Goal: Task Accomplishment & Management: Manage account settings

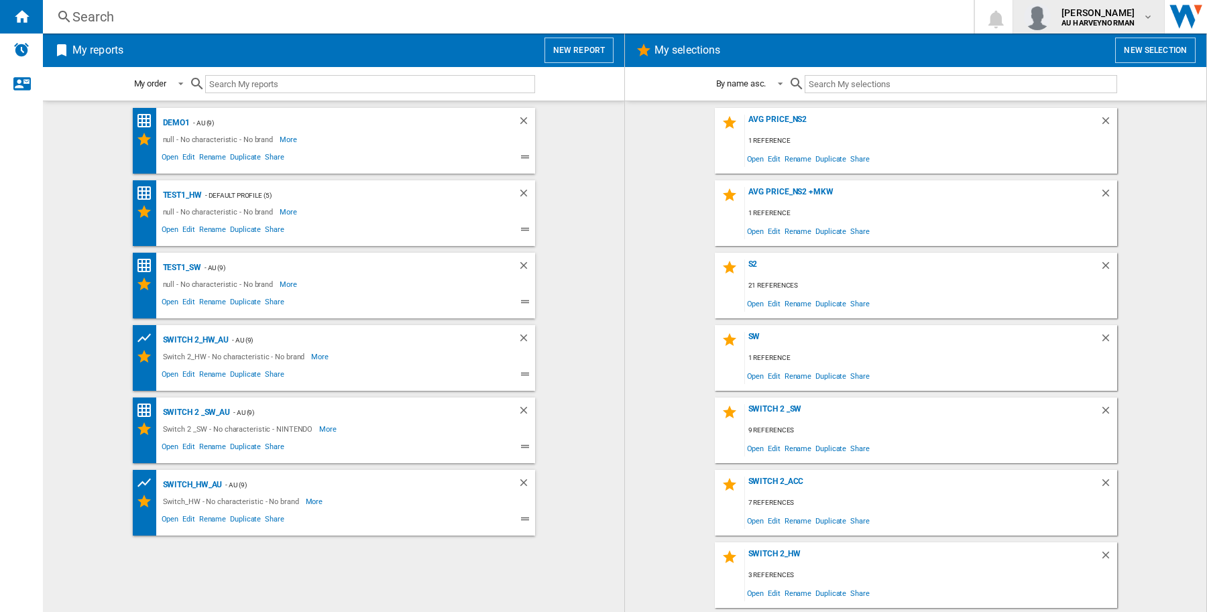
click at [1093, 30] on button "[PERSON_NAME] AU HARVEYNORMAN" at bounding box center [1088, 17] width 151 height 34
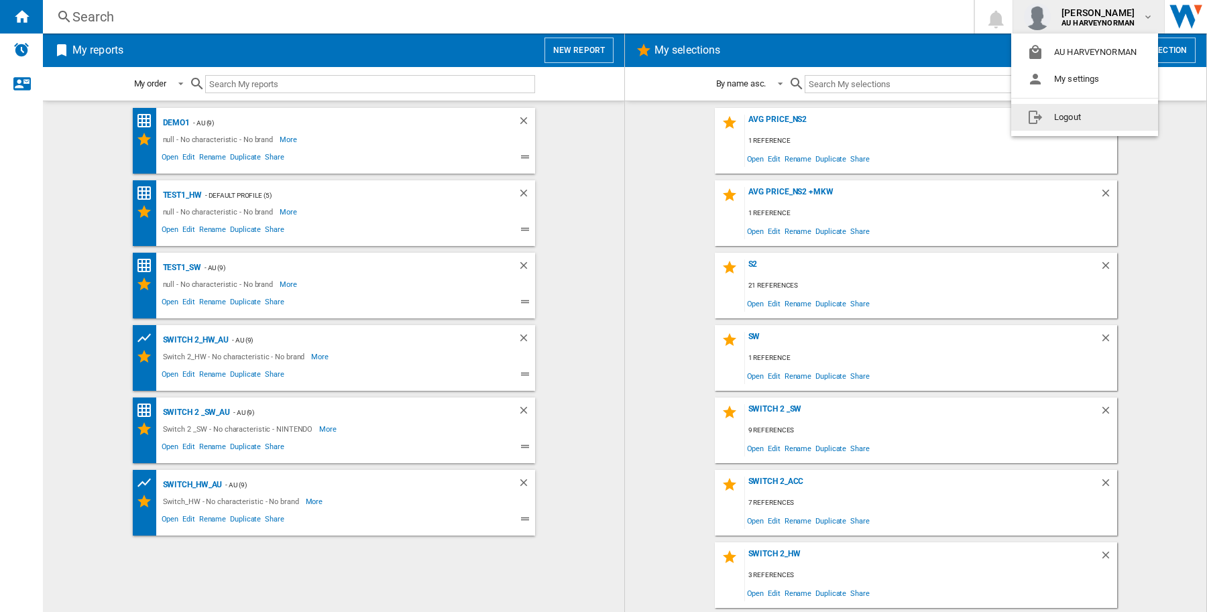
click at [1071, 111] on button "Logout" at bounding box center [1084, 117] width 147 height 27
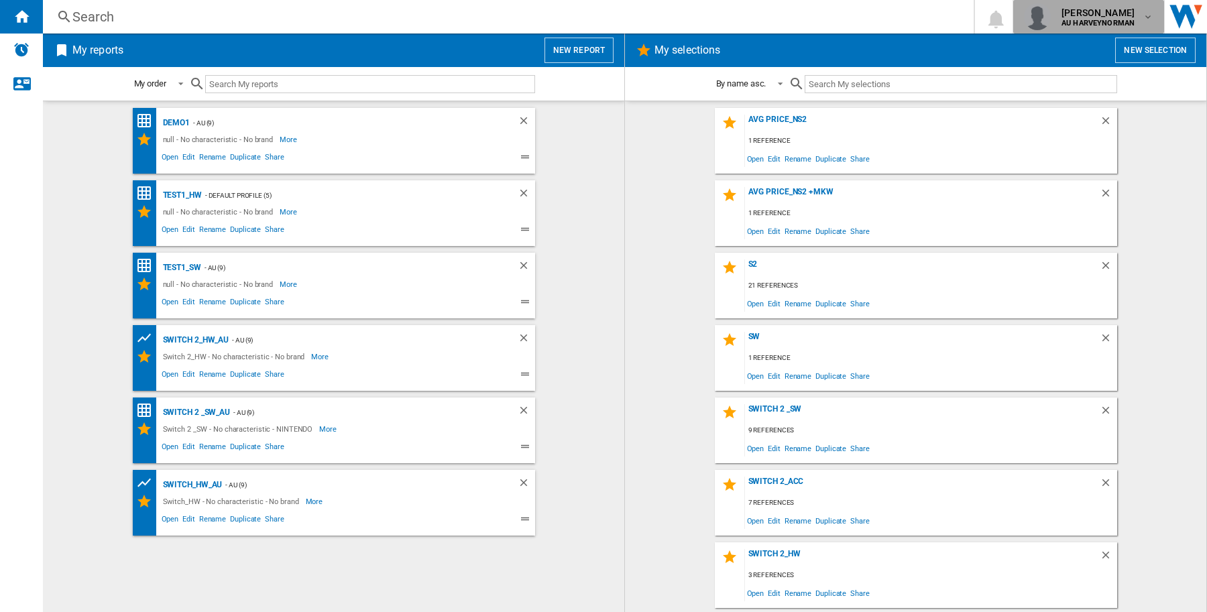
click at [1097, 4] on div "[PERSON_NAME] AU HARVEYNORMAN" at bounding box center [1088, 16] width 129 height 27
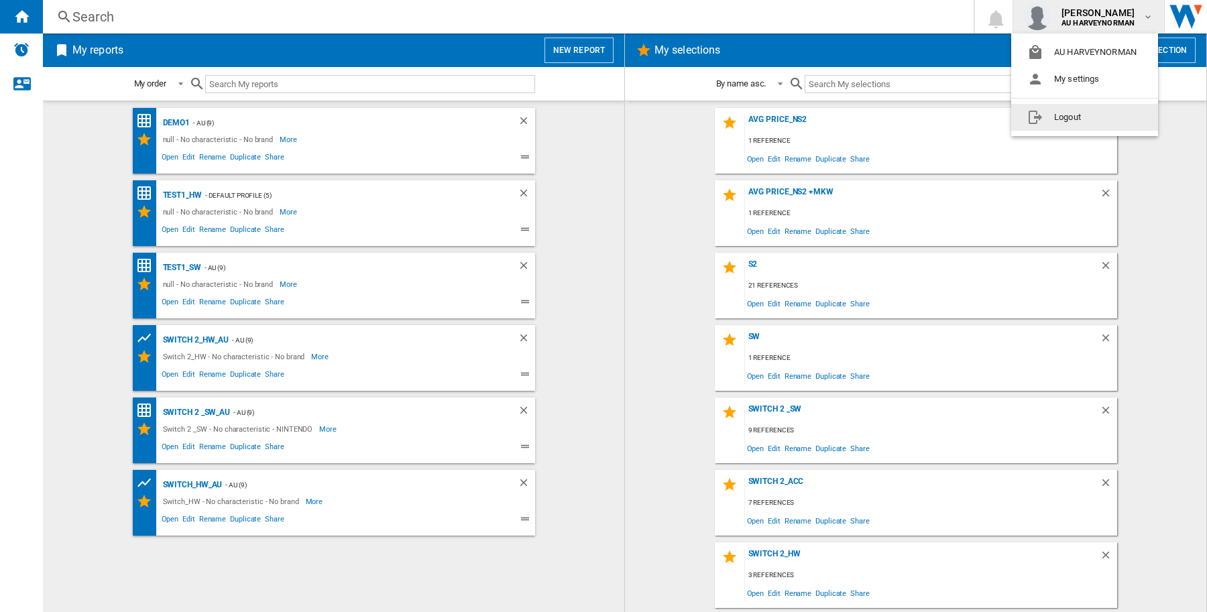
click at [1065, 115] on button "Logout" at bounding box center [1084, 117] width 147 height 27
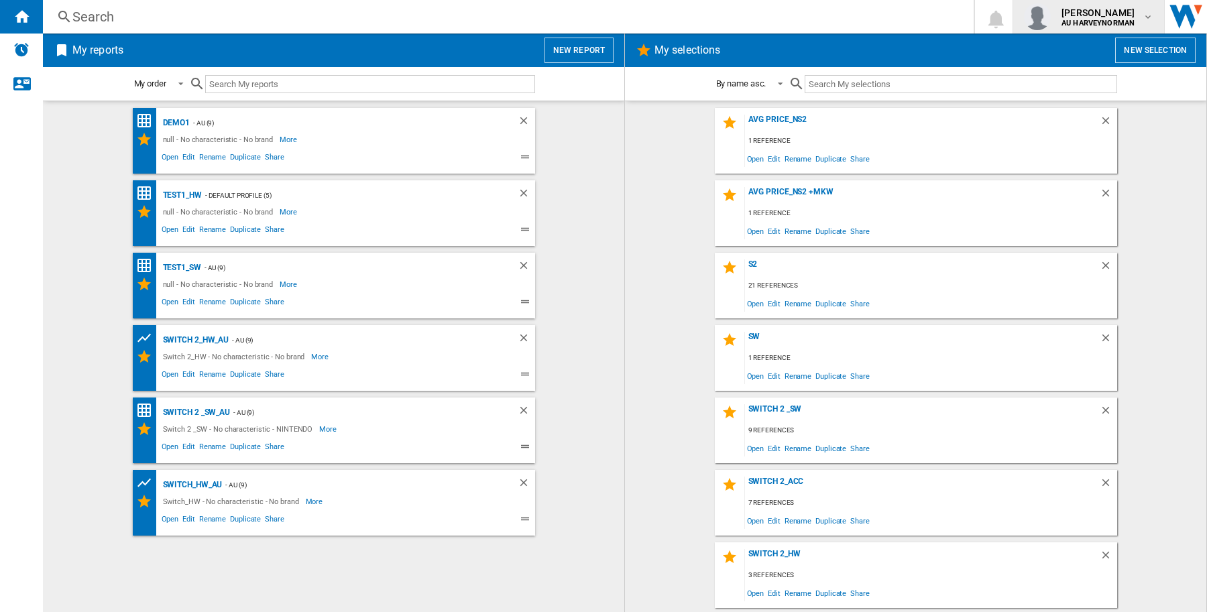
click at [1105, 14] on span "[PERSON_NAME]" at bounding box center [1098, 12] width 73 height 13
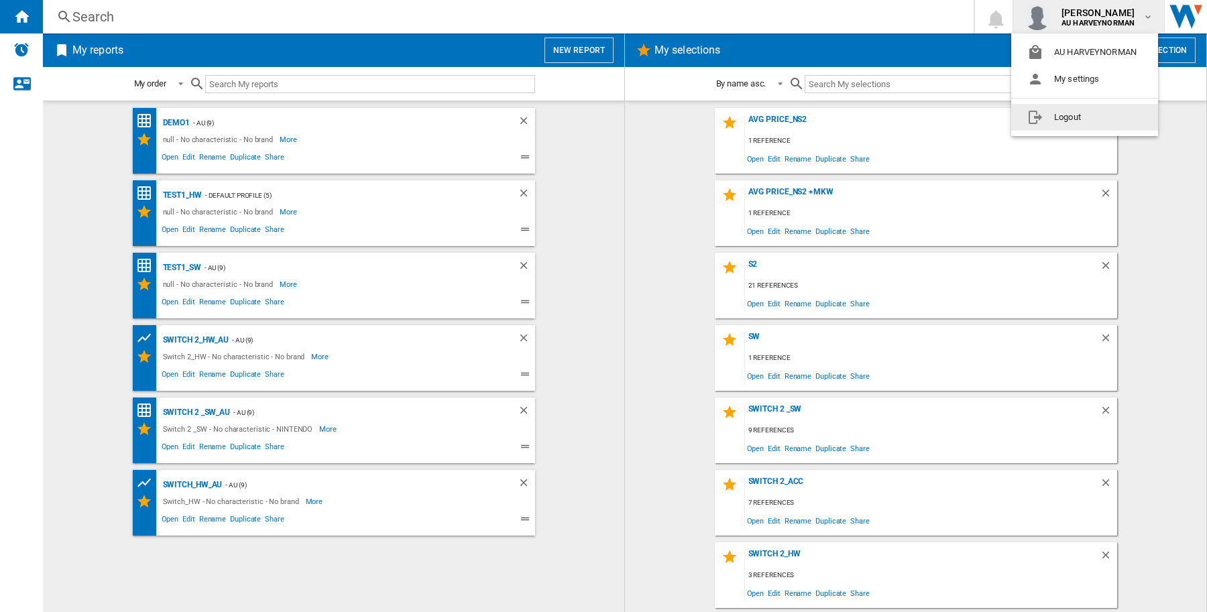
click at [1066, 113] on button "Logout" at bounding box center [1084, 117] width 147 height 27
